Goal: Information Seeking & Learning: Find specific fact

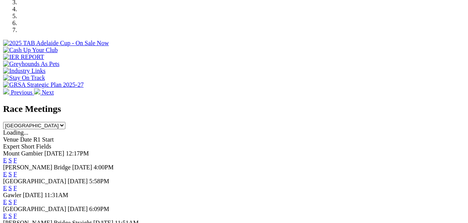
scroll to position [278, 0]
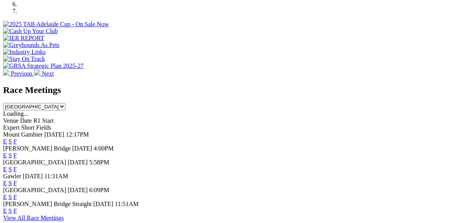
click at [17, 152] on link "F" at bounding box center [15, 155] width 3 height 7
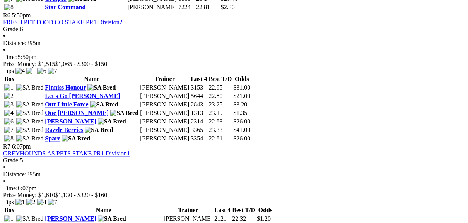
scroll to position [1113, 0]
